Goal: Information Seeking & Learning: Learn about a topic

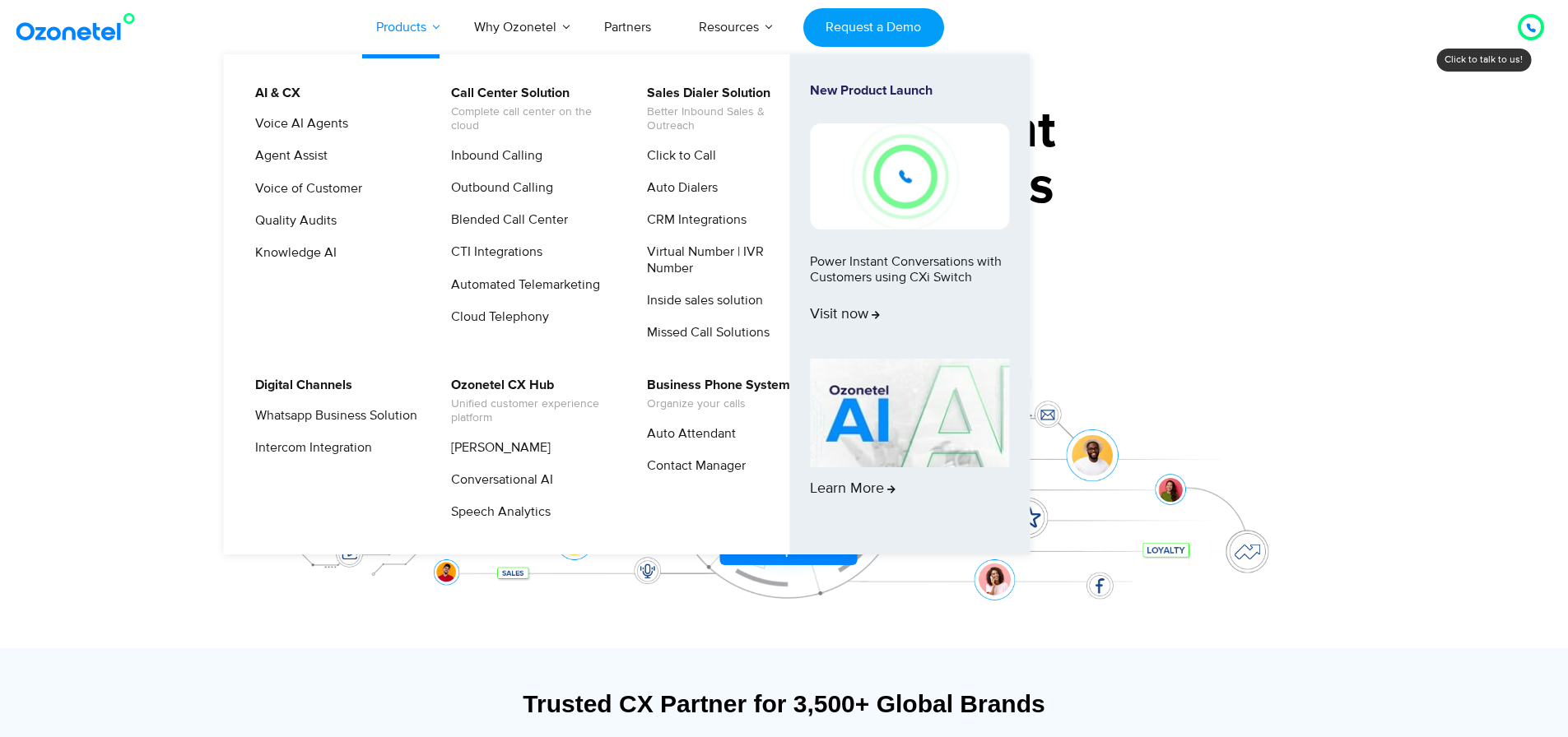
click at [416, 30] on link "Products" at bounding box center [401, 27] width 98 height 54
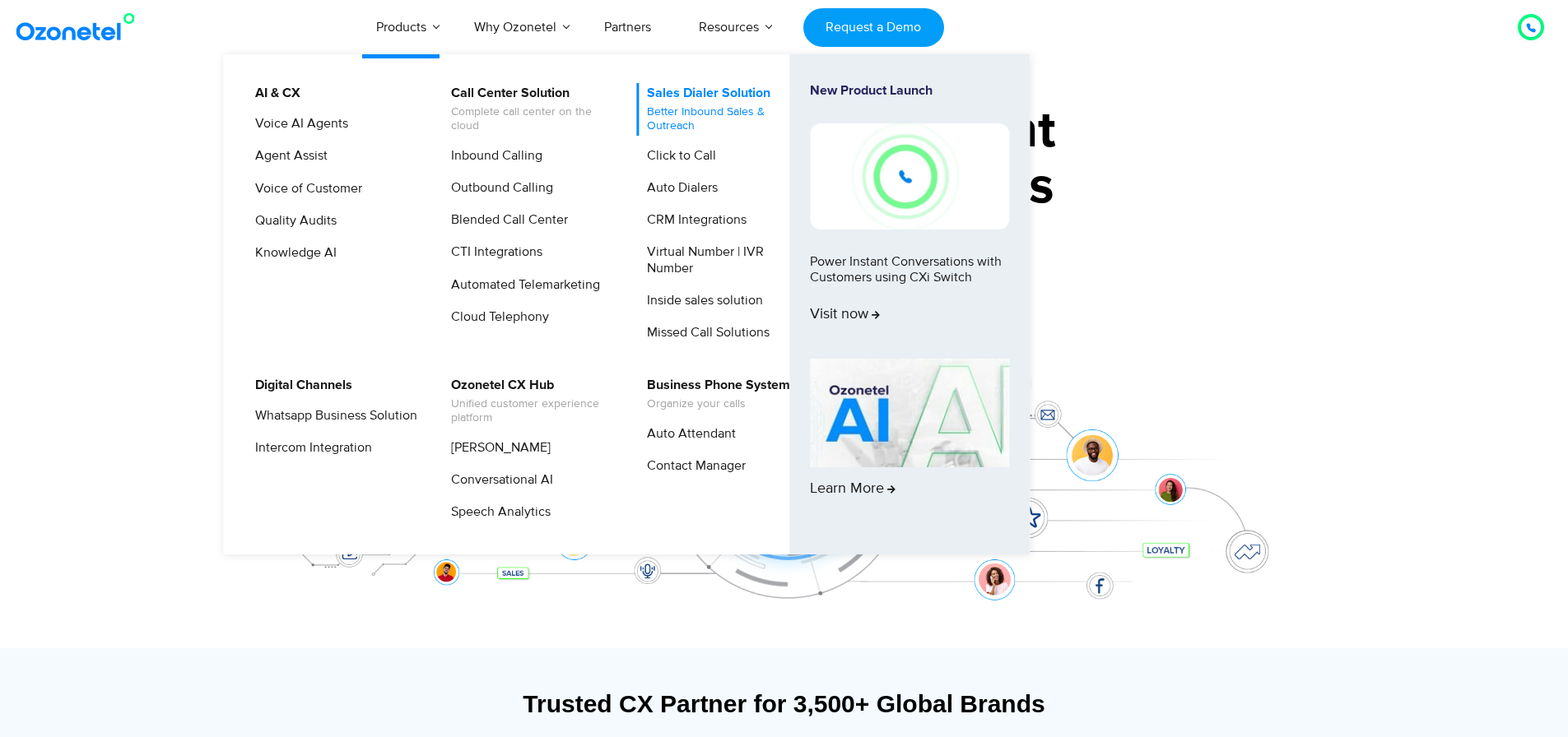
click at [673, 105] on span "Better Inbound Sales & Outreach" at bounding box center [727, 119] width 162 height 28
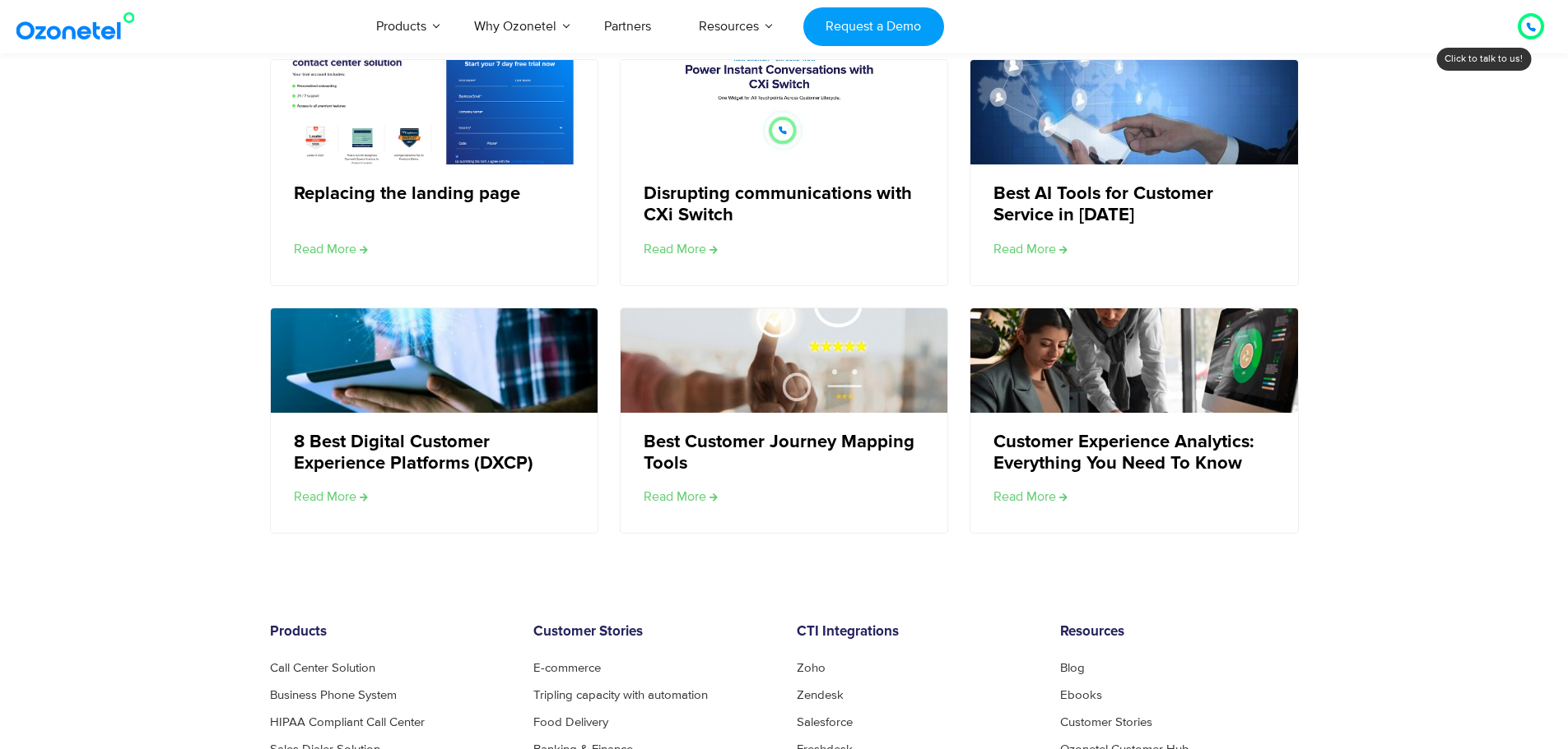
scroll to position [6087, 0]
